Goal: Check status: Check status

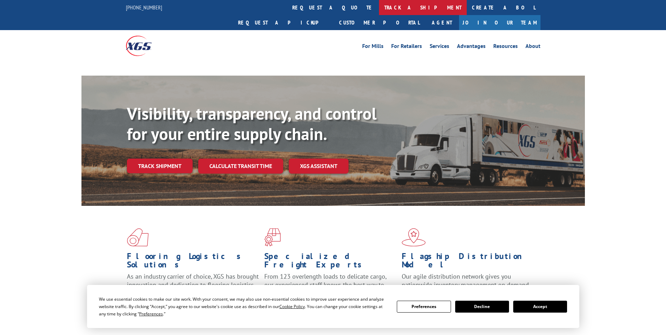
click at [379, 9] on link "track a shipment" at bounding box center [423, 7] width 88 height 15
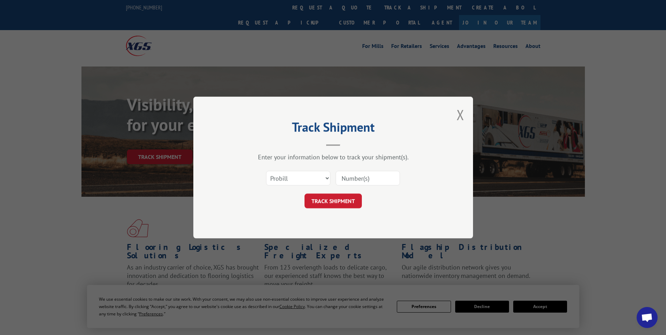
paste input "16755084"
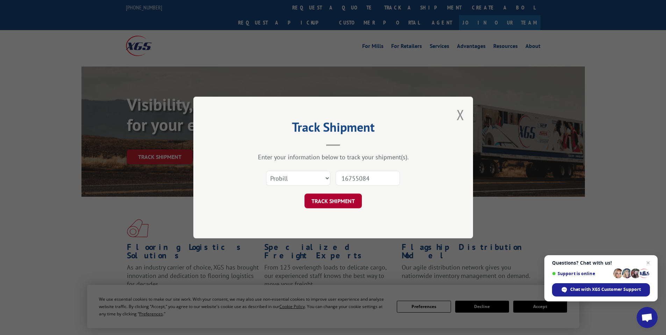
type input "16755084"
click at [310, 205] on button "TRACK SHIPMENT" at bounding box center [333, 200] width 57 height 15
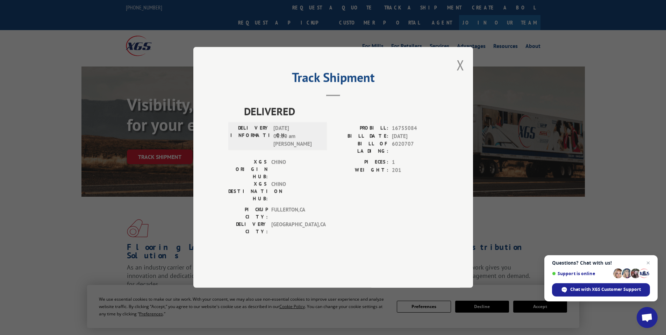
drag, startPoint x: 245, startPoint y: 130, endPoint x: 326, endPoint y: 146, distance: 82.7
click at [326, 146] on div "DELIVERED DELIVERY INFORMATION: [DATE] 08:20 am [PERSON_NAME]: 16755084 BILL DA…" at bounding box center [333, 171] width 210 height 135
copy div "DELIVERED DELIVERY INFORMATION: [DATE]"
click at [461, 74] on button "Close modal" at bounding box center [461, 65] width 8 height 19
